Goal: Task Accomplishment & Management: Use online tool/utility

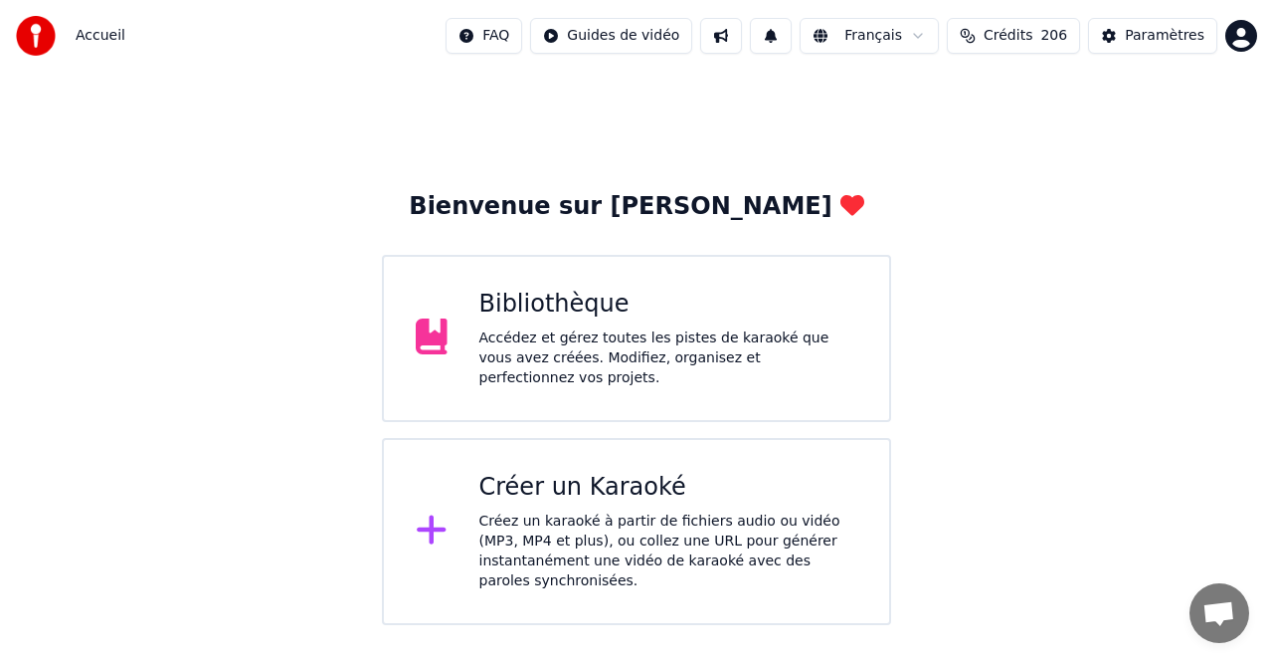
click at [598, 499] on div "Créer un Karaoké" at bounding box center [669, 488] width 379 height 32
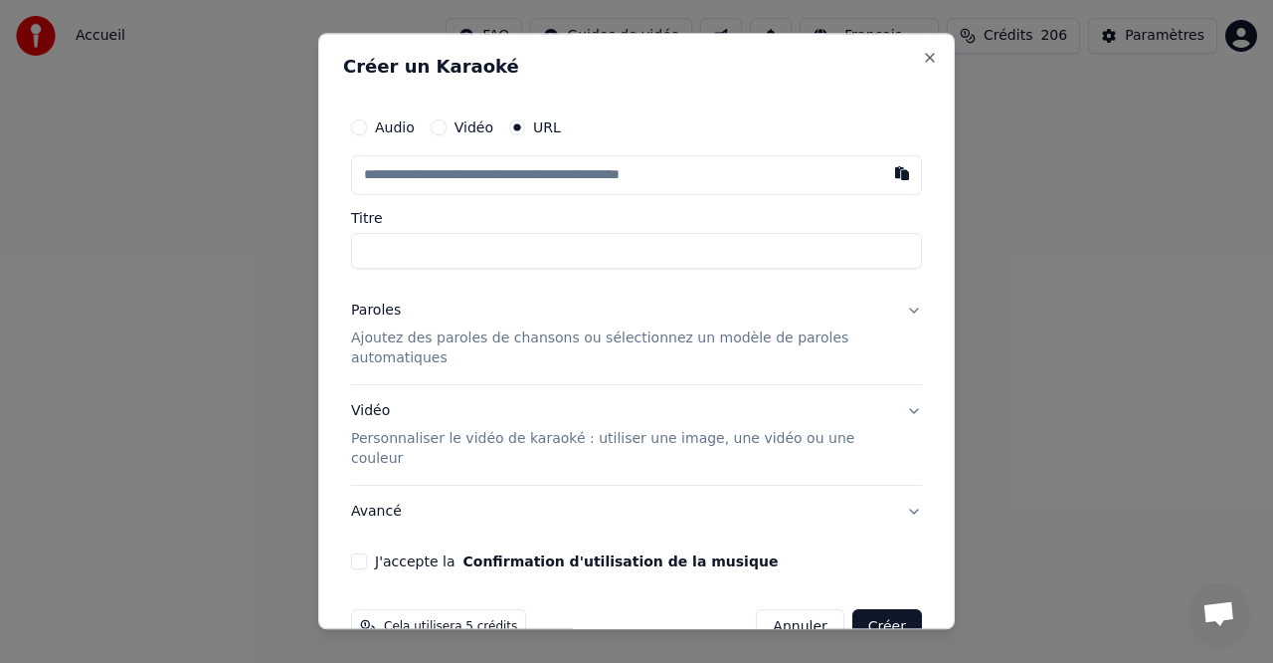
drag, startPoint x: 927, startPoint y: 48, endPoint x: 844, endPoint y: 136, distance: 121.8
click at [927, 48] on div "Créer un Karaoké Audio Vidéo URL Titre Paroles Ajoutez des paroles de chansons …" at bounding box center [636, 331] width 637 height 596
click at [928, 58] on button "Close" at bounding box center [930, 58] width 16 height 16
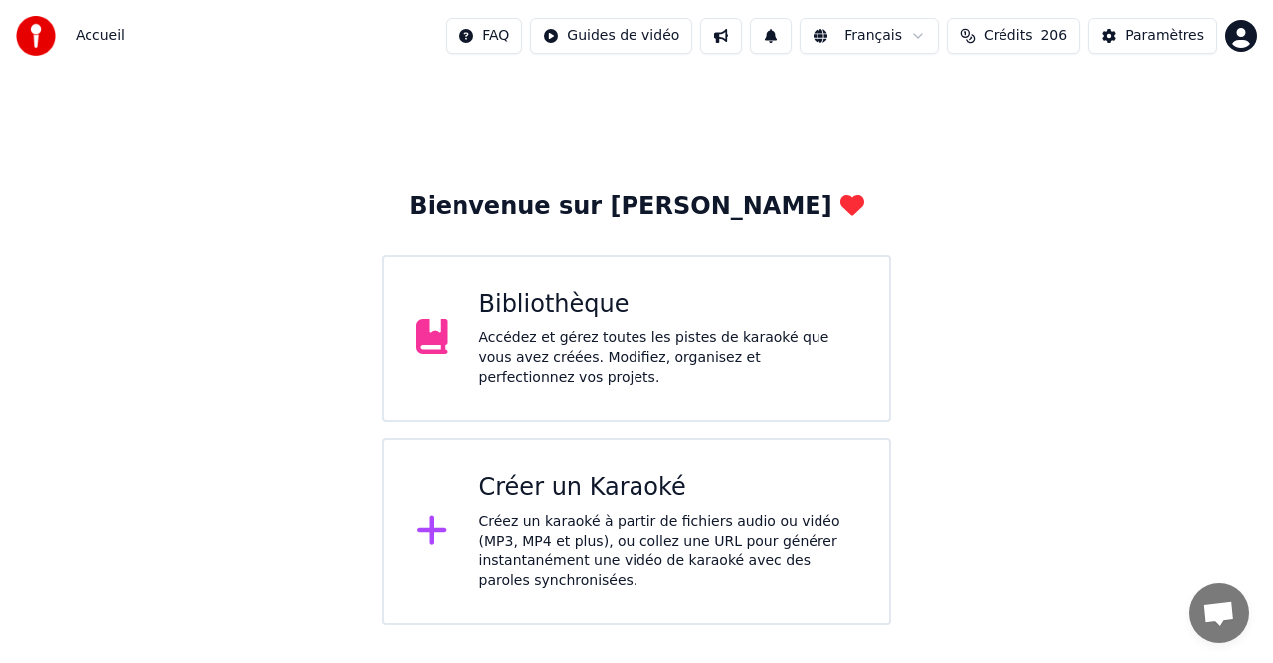
click at [587, 333] on div "Accédez et gérez toutes les pistes de karaoké que vous avez créées. Modifiez, o…" at bounding box center [669, 358] width 379 height 60
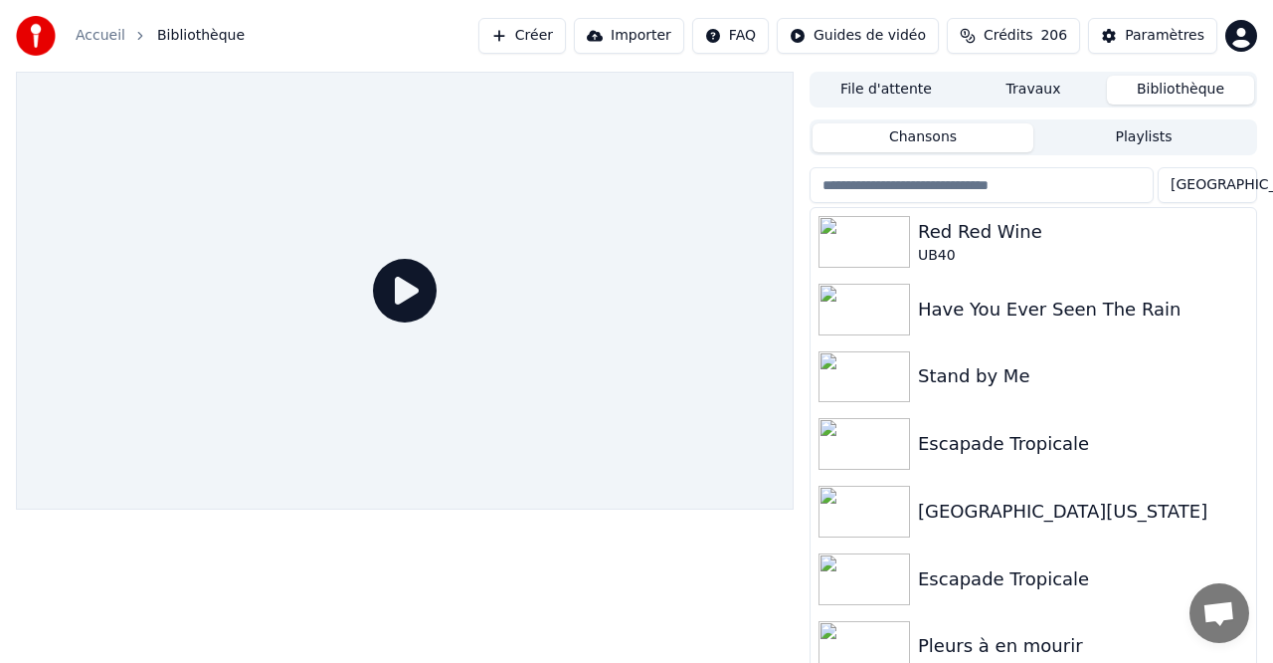
click at [660, 30] on button "Importer" at bounding box center [629, 36] width 110 height 36
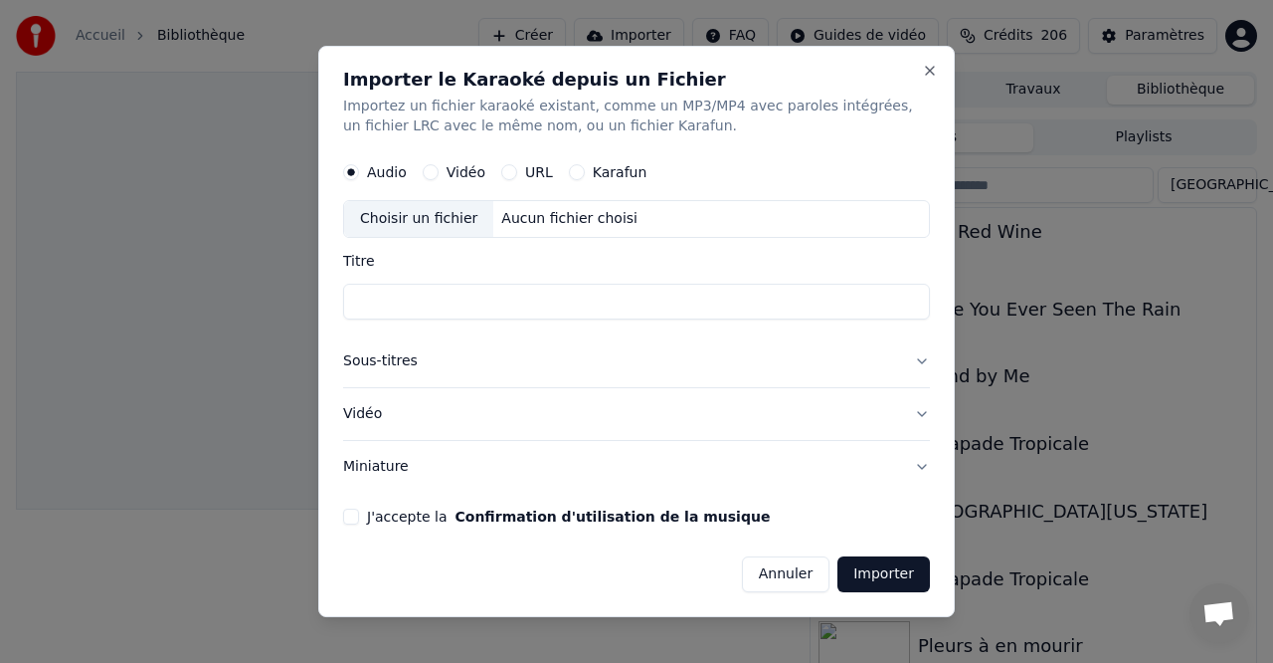
click at [515, 170] on div "URL" at bounding box center [527, 172] width 52 height 16
click at [512, 172] on button "URL" at bounding box center [509, 172] width 16 height 16
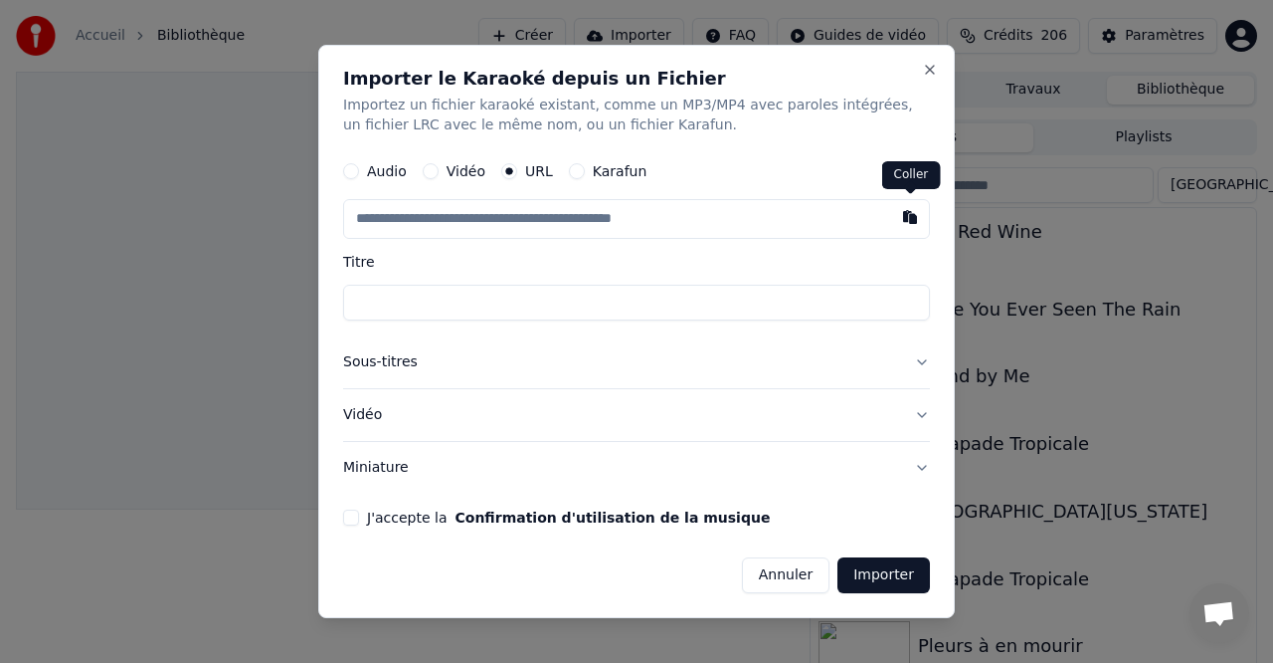
click at [906, 216] on button "button" at bounding box center [910, 217] width 40 height 36
type input "**********"
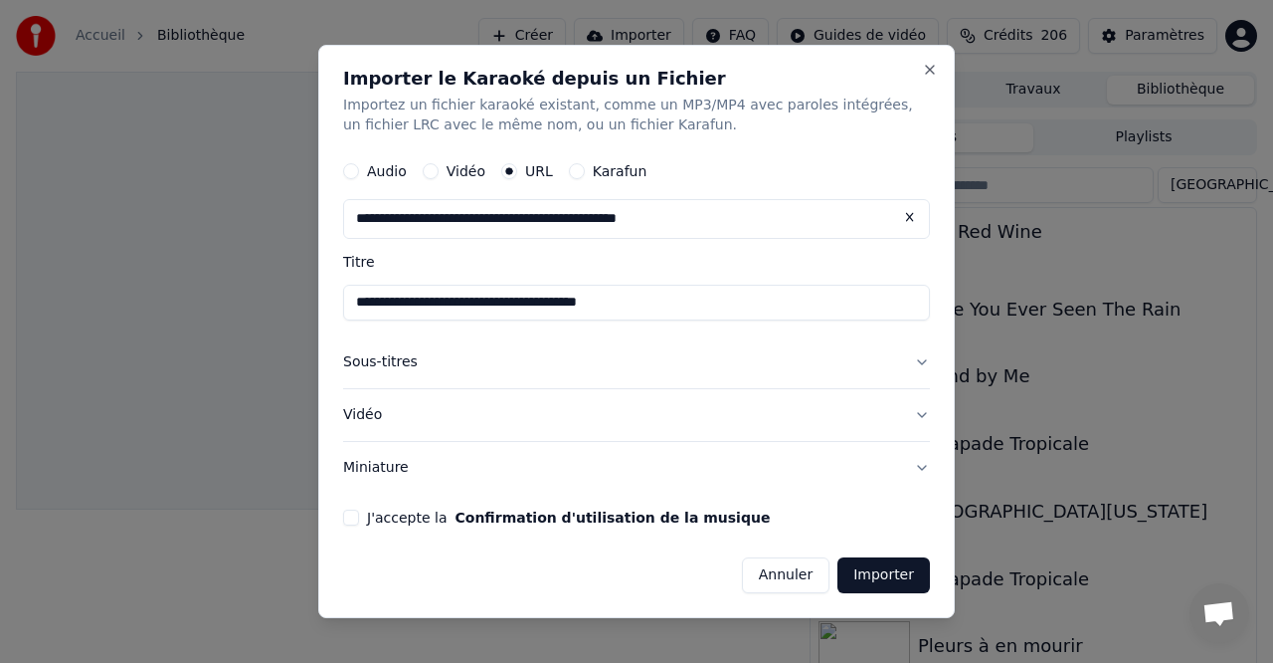
click at [350, 514] on button "J'accepte la Confirmation d'utilisation de la musique" at bounding box center [351, 517] width 16 height 16
click at [883, 577] on button "Importer" at bounding box center [884, 575] width 93 height 36
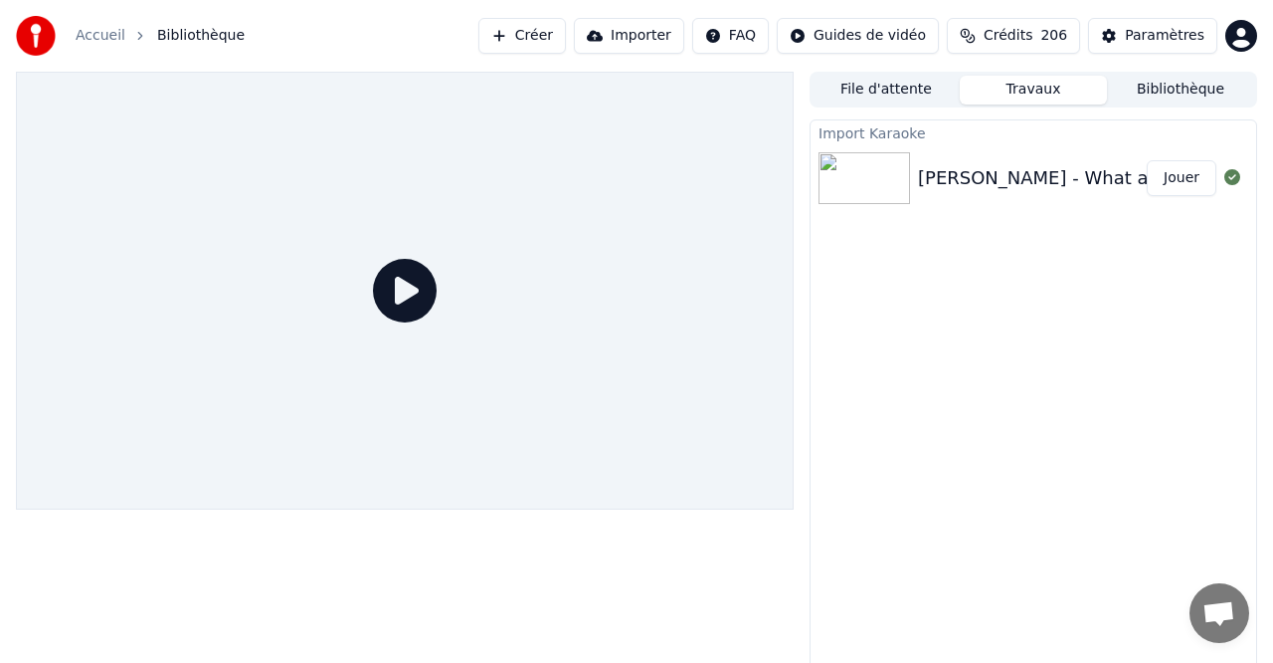
click at [1180, 177] on button "Jouer" at bounding box center [1182, 178] width 70 height 36
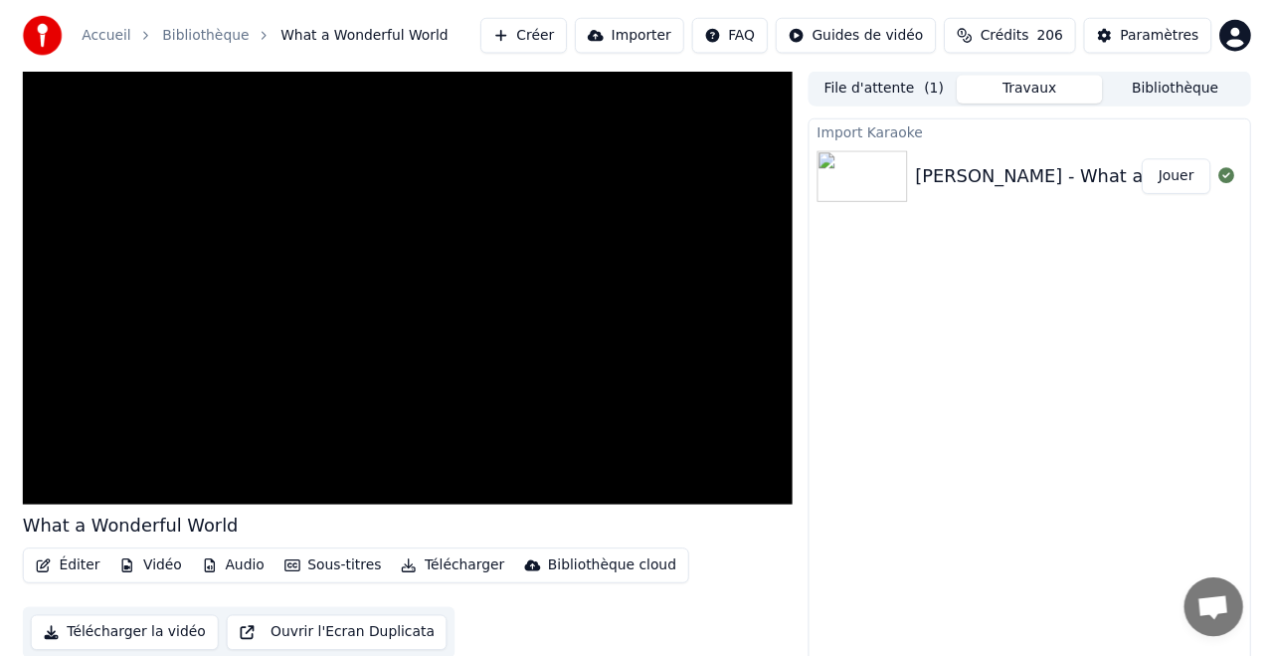
scroll to position [20, 0]
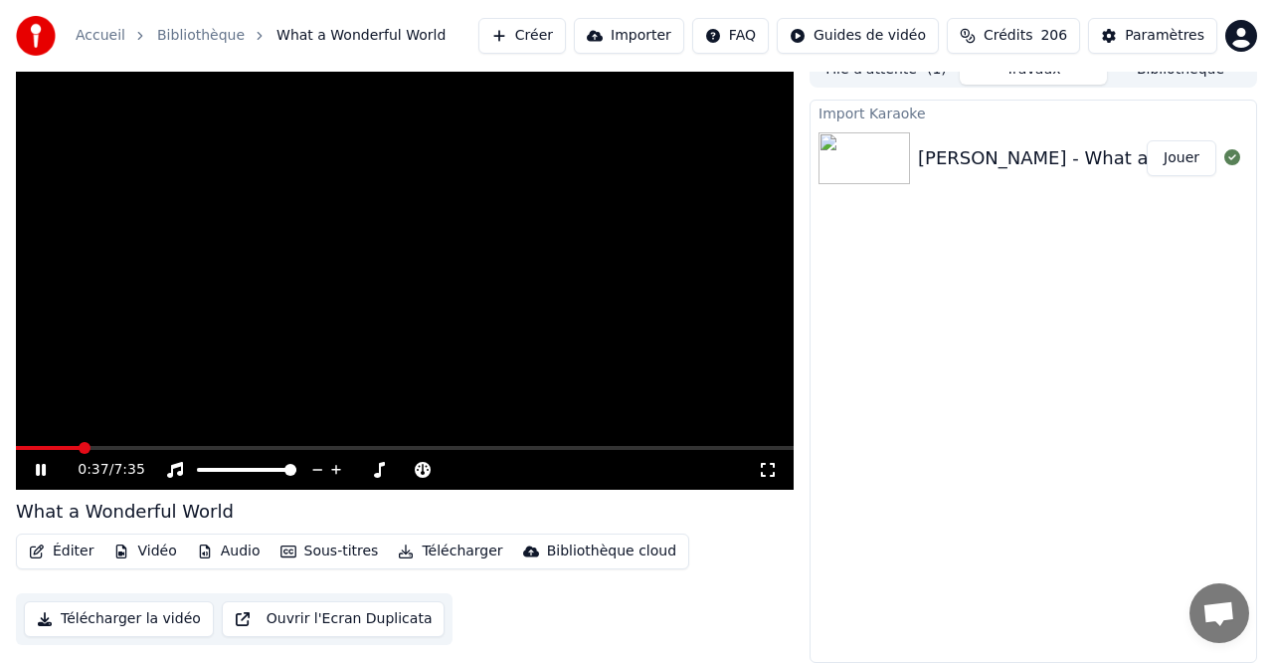
click at [139, 446] on span at bounding box center [405, 448] width 778 height 4
click at [44, 468] on icon at bounding box center [41, 470] width 10 height 12
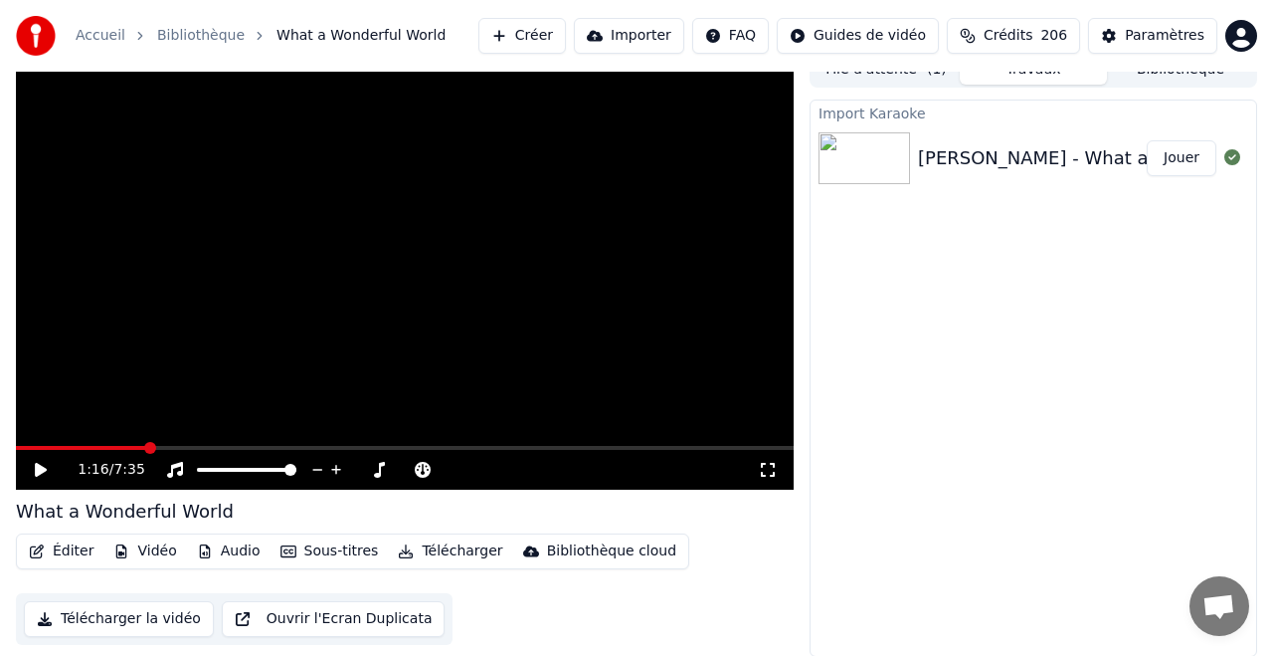
click at [45, 468] on icon at bounding box center [41, 470] width 12 height 14
click at [223, 448] on span at bounding box center [405, 448] width 778 height 4
click at [260, 446] on span at bounding box center [405, 448] width 778 height 4
click at [43, 469] on icon at bounding box center [41, 470] width 10 height 12
click at [43, 468] on icon at bounding box center [41, 470] width 12 height 14
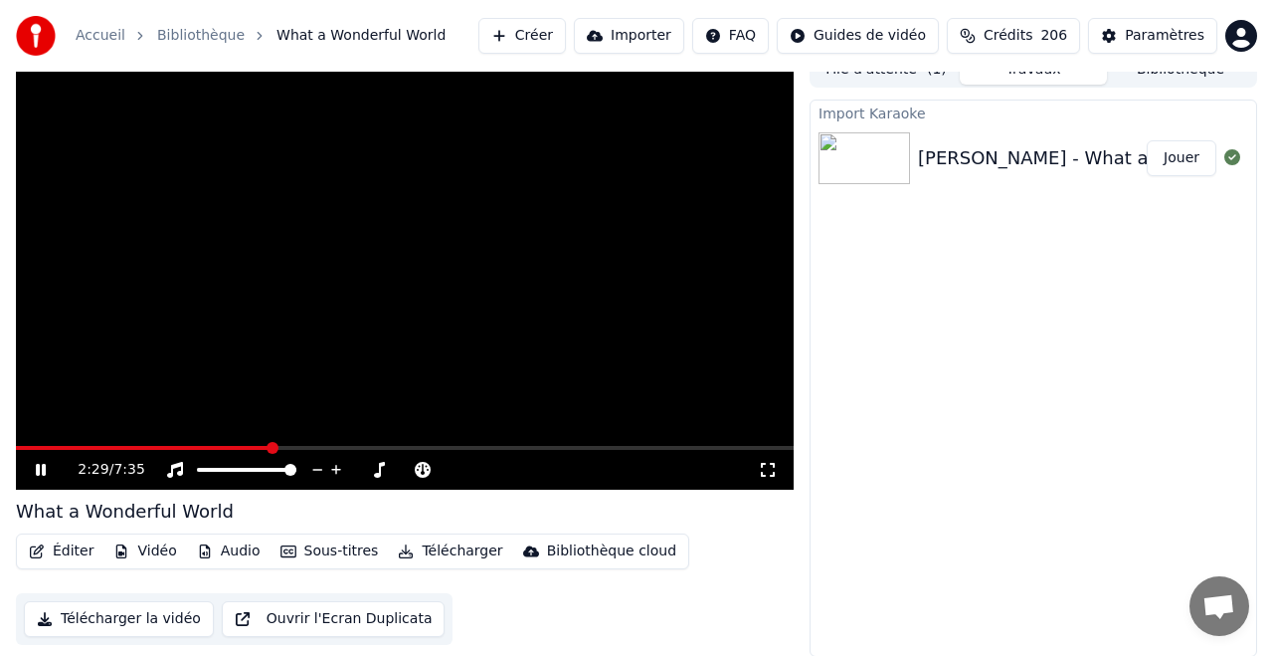
click at [320, 449] on span at bounding box center [405, 448] width 778 height 4
click at [362, 446] on span at bounding box center [405, 448] width 778 height 4
click at [404, 446] on span at bounding box center [405, 448] width 778 height 4
click at [44, 470] on icon at bounding box center [41, 470] width 10 height 12
